Goal: Complete application form

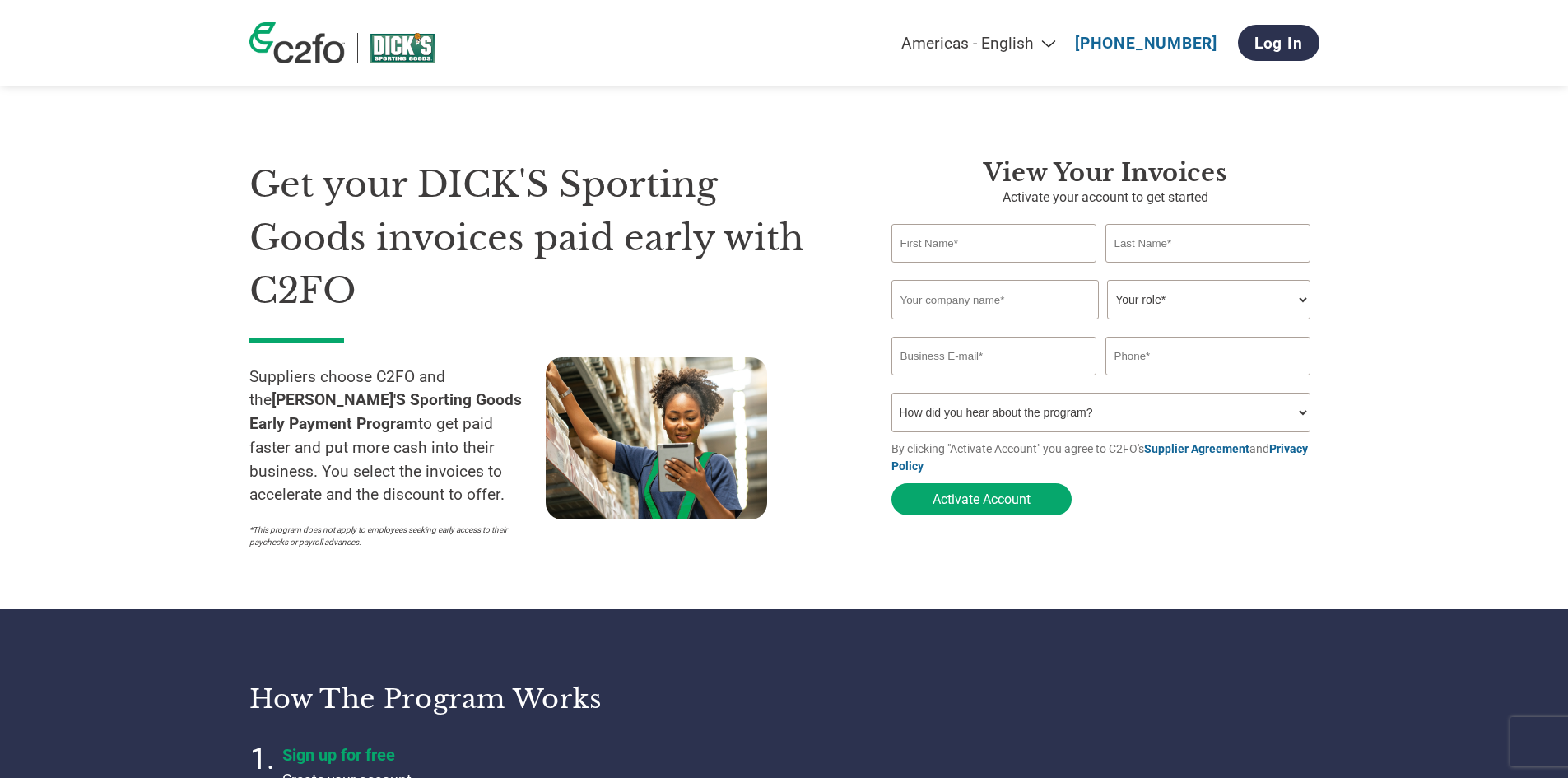
click at [1004, 237] on input "text" at bounding box center [994, 244] width 206 height 39
click at [1032, 375] on input "email" at bounding box center [994, 357] width 206 height 39
click at [964, 273] on div "Invalid first name or first name is too long" at bounding box center [994, 268] width 206 height 9
click at [963, 254] on input "text" at bounding box center [994, 244] width 206 height 39
type input "[PERSON_NAME]"
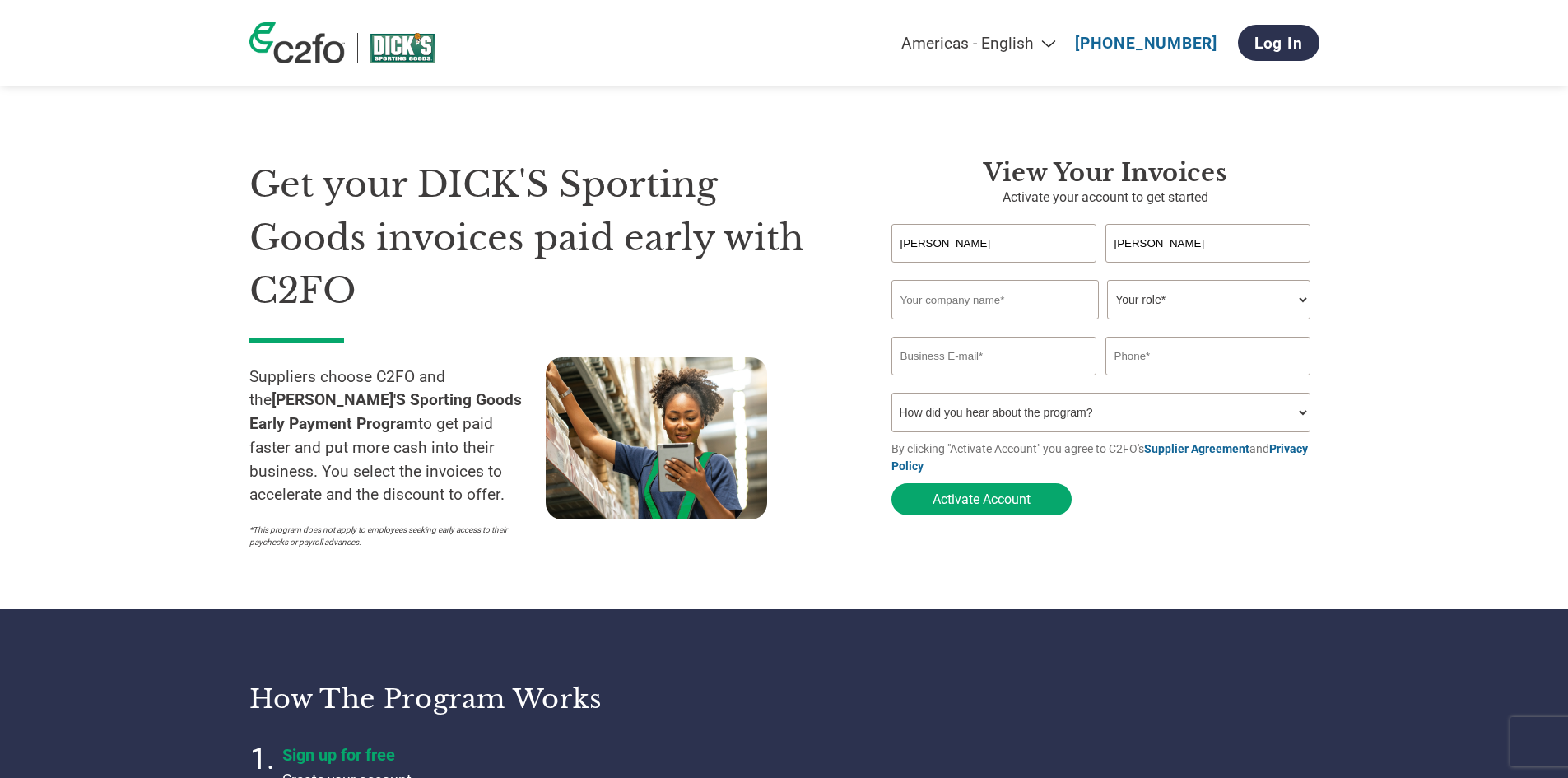
type input "[PERSON_NAME]"
type input "Metarouter"
select select "CONTROLLER"
type input "[PERSON_NAME][EMAIL_ADDRESS][DOMAIN_NAME]"
type input "6156536907"
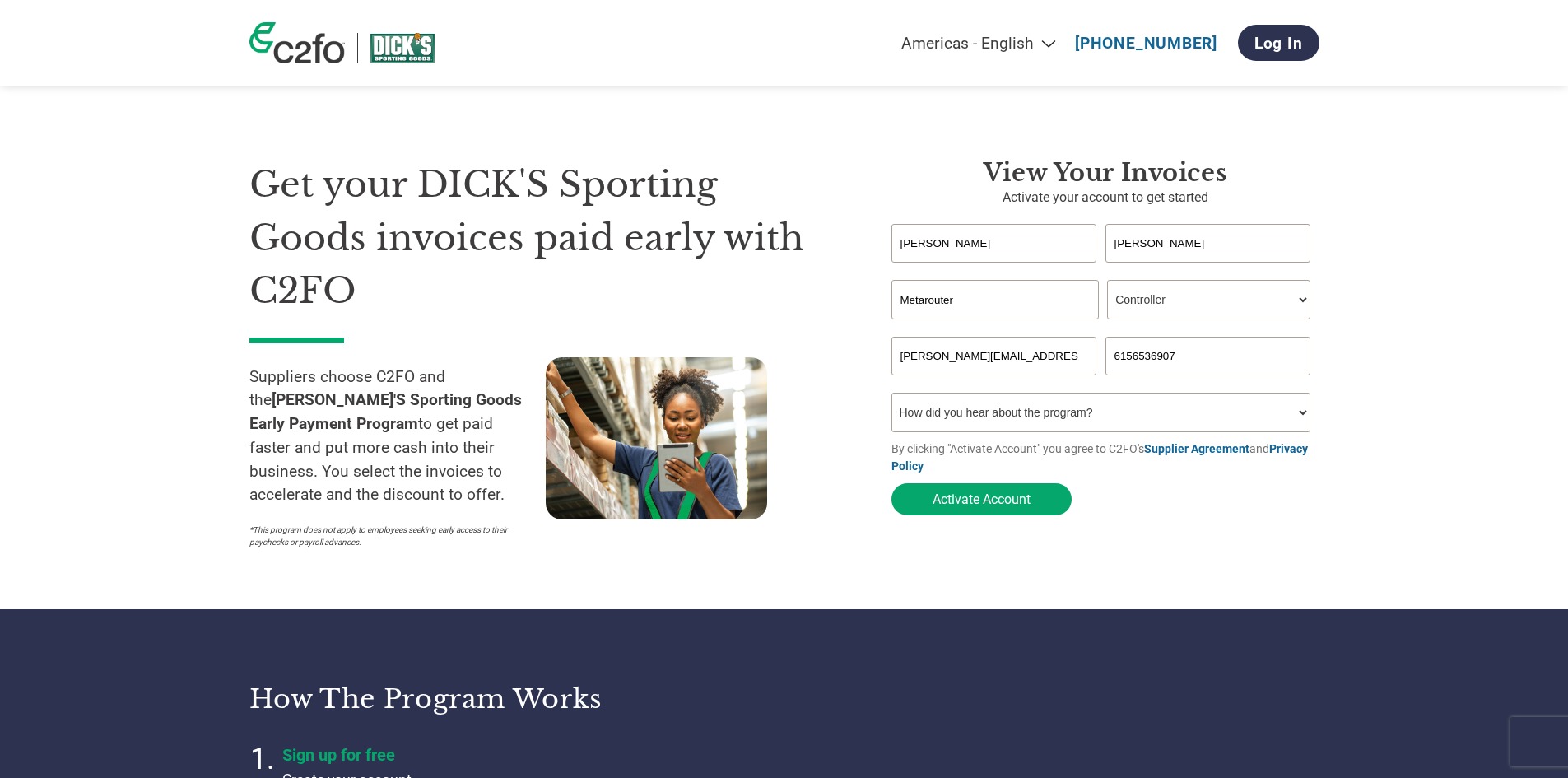
click at [1131, 423] on select "How did you hear about the program? Received a letter Email Social Media Online…" at bounding box center [1101, 412] width 420 height 40
click at [1400, 283] on section "Get your DICK'S Sporting Goods invoices paid early with C2FO Suppliers choose C…" at bounding box center [784, 338] width 1568 height 544
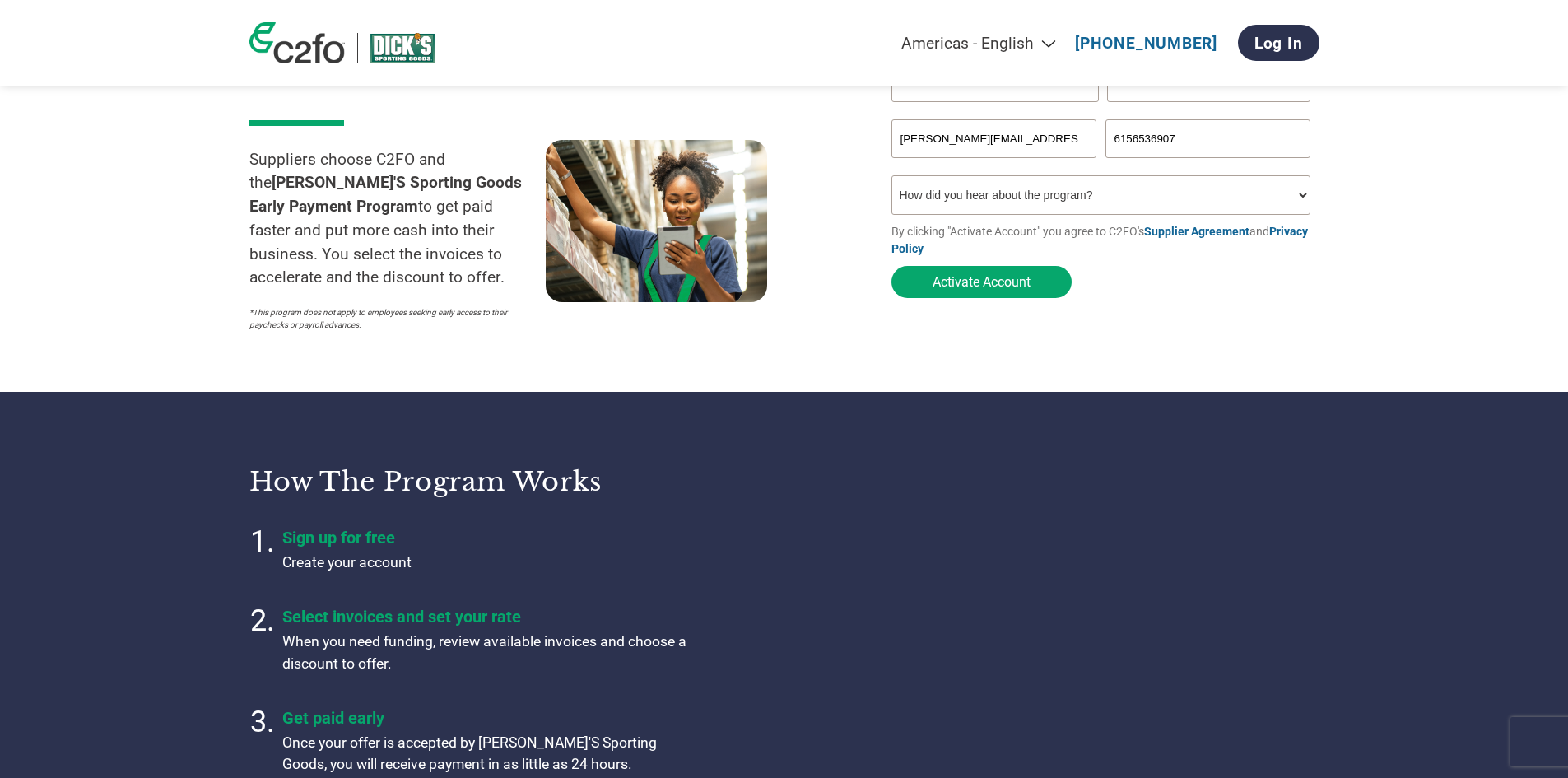
scroll to position [247, 0]
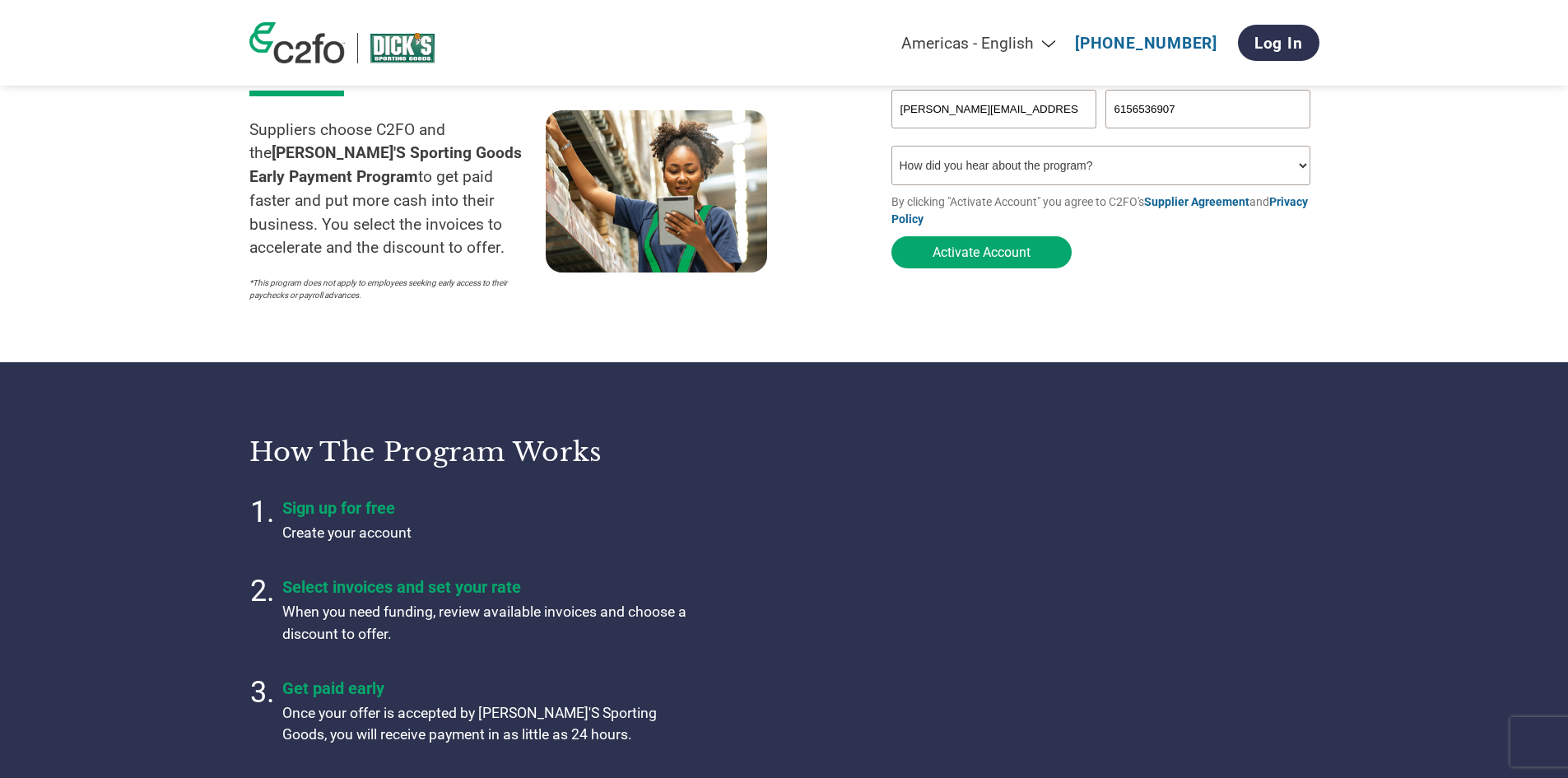
click at [952, 183] on select "How did you hear about the program? Received a letter Email Social Media Online…" at bounding box center [1101, 166] width 420 height 40
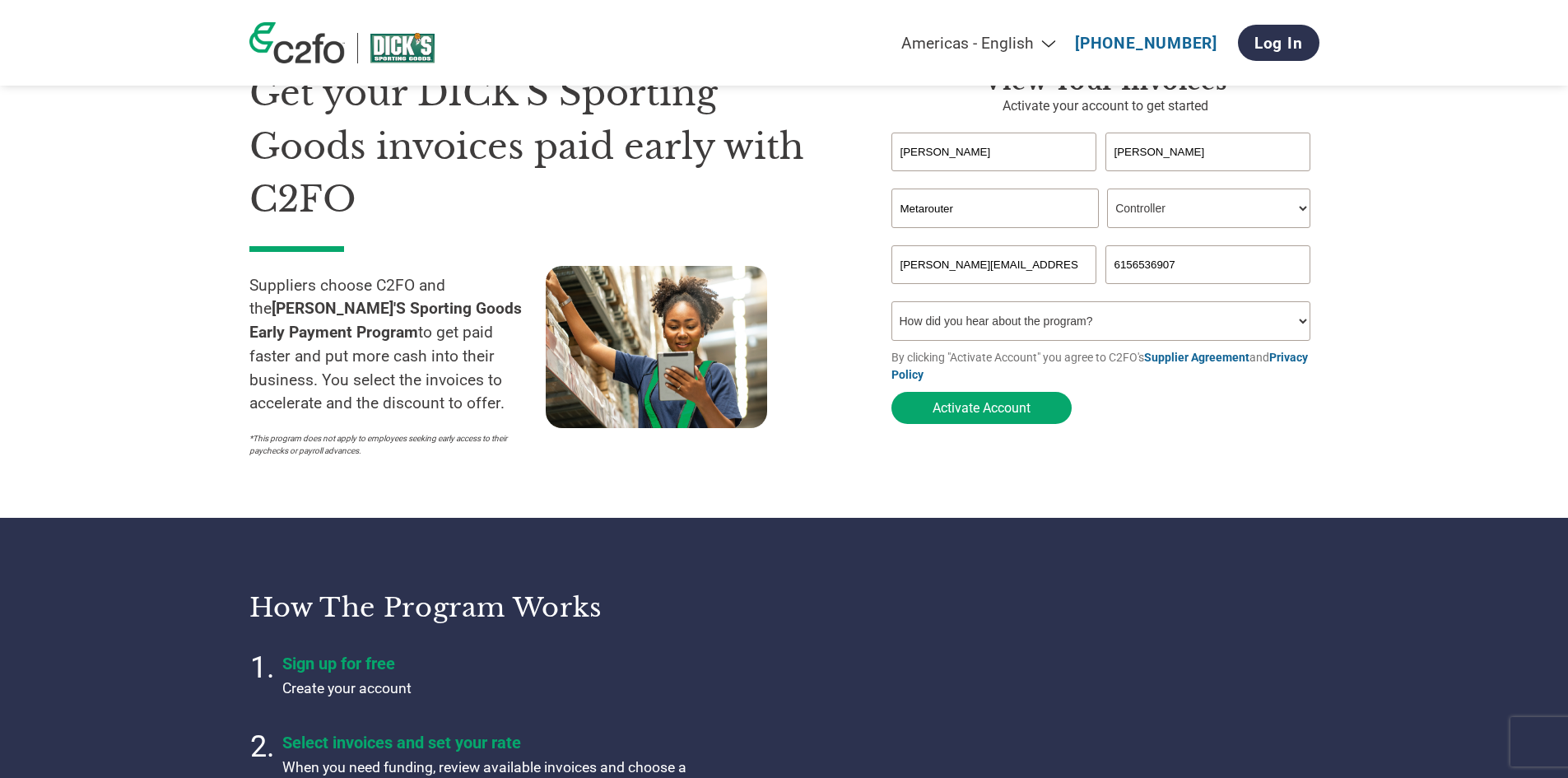
scroll to position [0, 0]
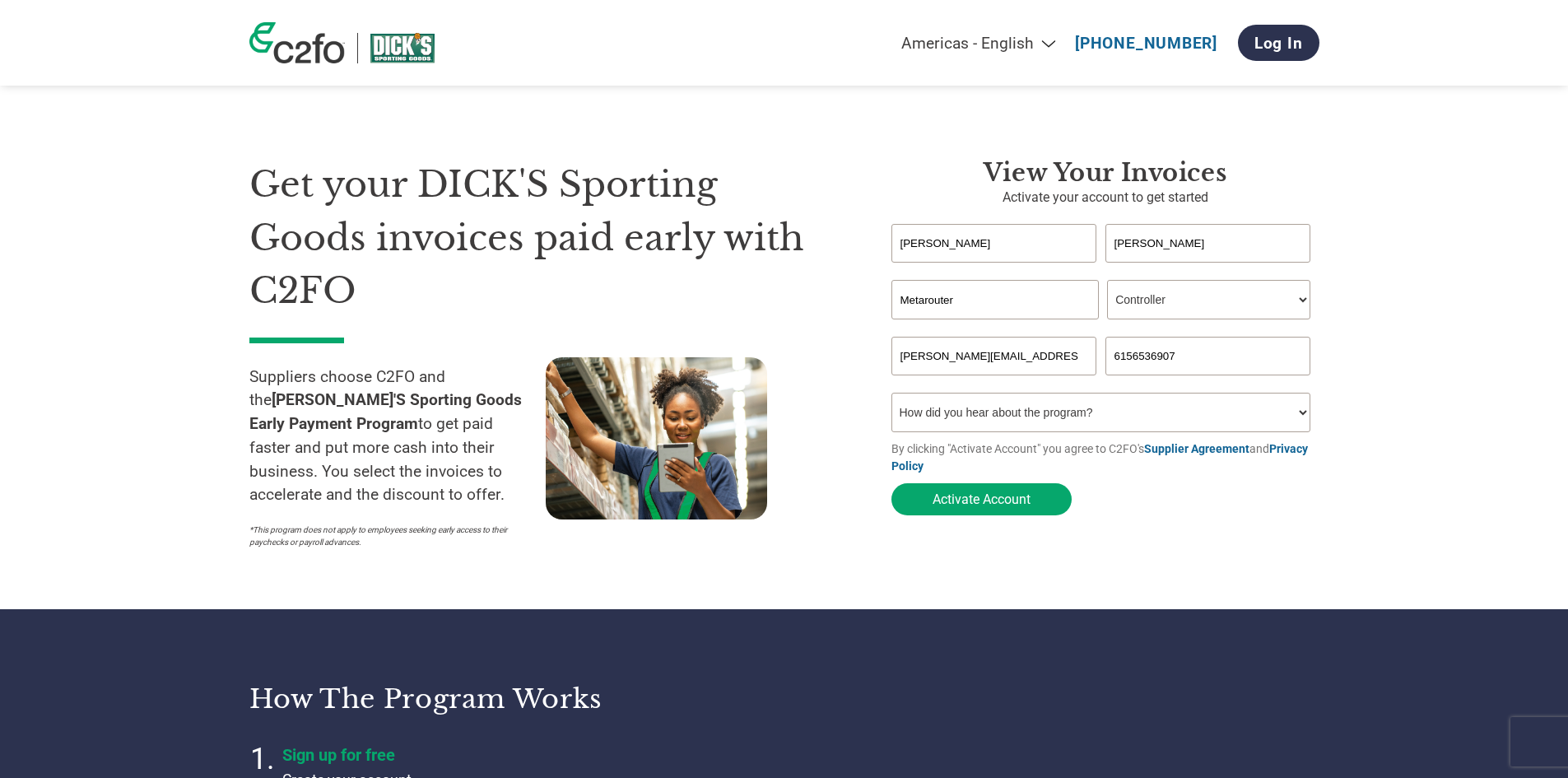
click at [1260, 247] on input "[PERSON_NAME]" at bounding box center [1208, 244] width 206 height 39
click at [1005, 416] on select "How did you hear about the program? Received a letter Email Social Media Online…" at bounding box center [1101, 412] width 420 height 40
click at [1277, 311] on select "Your role* CFO Controller Credit Manager Finance Director Treasurer CEO Preside…" at bounding box center [1208, 299] width 204 height 40
